Goal: Task Accomplishment & Management: Use online tool/utility

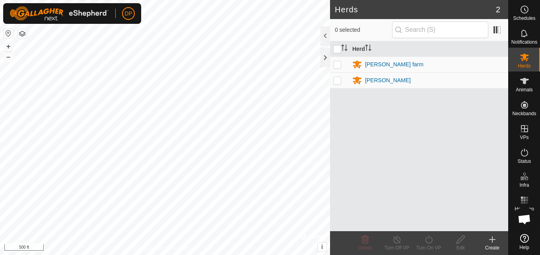
scroll to position [827, 0]
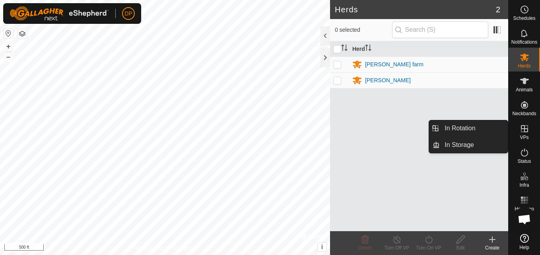
click at [521, 124] on icon at bounding box center [525, 129] width 10 height 10
click at [493, 123] on link "In Rotation" at bounding box center [474, 128] width 68 height 16
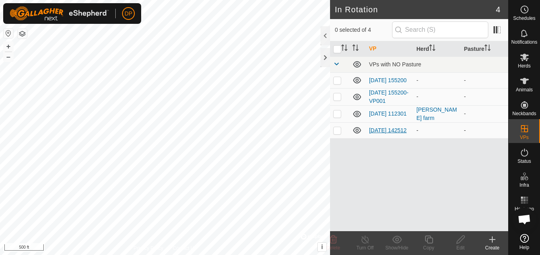
click at [375, 128] on link "[DATE] 142512" at bounding box center [388, 130] width 38 height 6
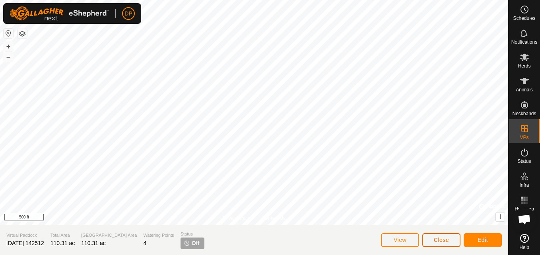
click at [442, 238] on span "Close" at bounding box center [441, 240] width 15 height 6
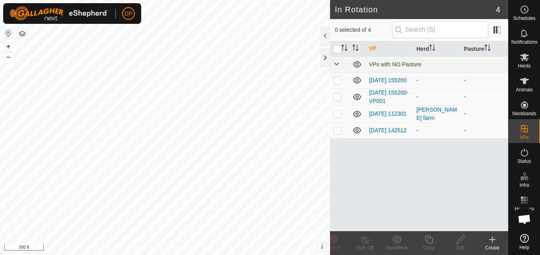
click at [355, 130] on icon at bounding box center [357, 130] width 8 height 6
click at [360, 96] on icon at bounding box center [357, 97] width 10 height 10
click at [356, 79] on icon at bounding box center [357, 80] width 8 height 6
click at [335, 114] on p-checkbox at bounding box center [337, 113] width 8 height 6
checkbox input "true"
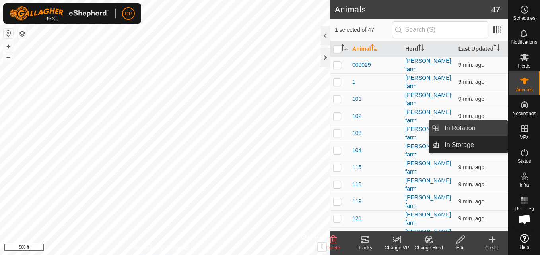
click at [499, 130] on link "In Rotation" at bounding box center [474, 128] width 68 height 16
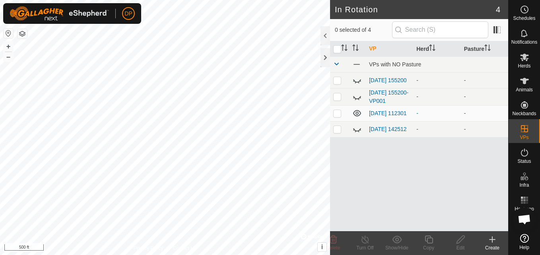
scroll to position [827, 0]
click at [387, 110] on link "[DATE] 112301" at bounding box center [388, 113] width 38 height 6
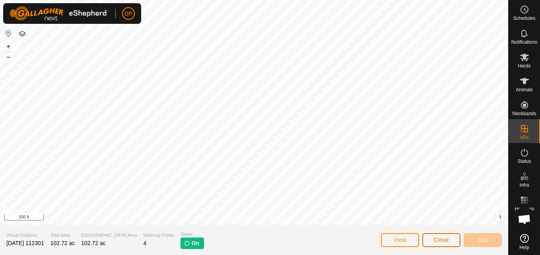
click at [446, 239] on span "Close" at bounding box center [441, 240] width 15 height 6
